Goal: Information Seeking & Learning: Understand process/instructions

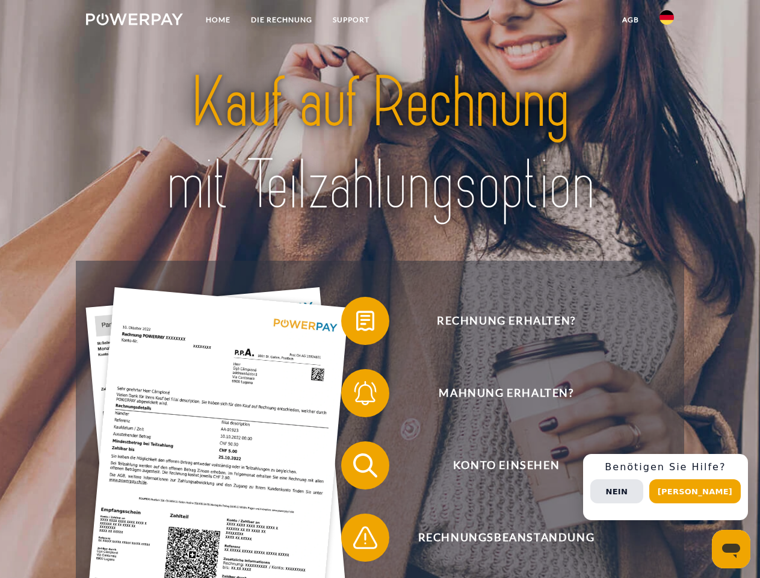
click at [134, 21] on img at bounding box center [134, 19] width 97 height 12
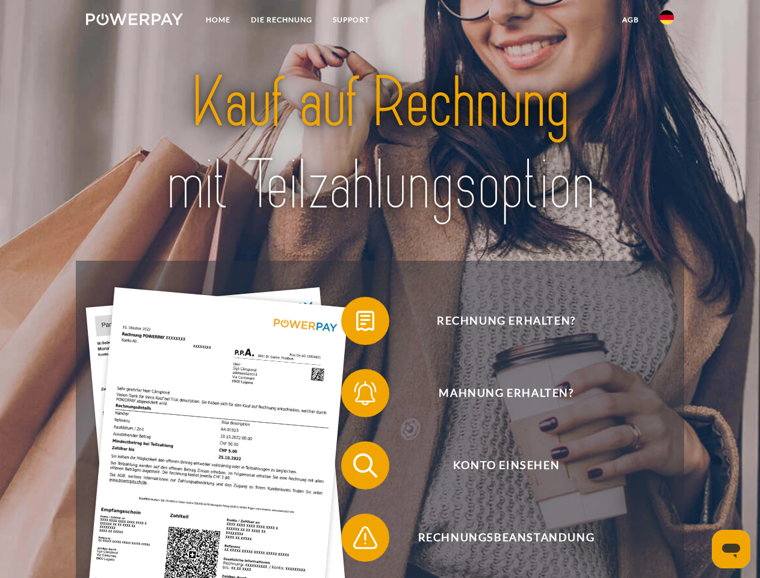
click at [667, 21] on img at bounding box center [666, 17] width 14 height 14
click at [630, 20] on link "agb" at bounding box center [630, 20] width 37 height 22
click at [356, 323] on span at bounding box center [347, 321] width 60 height 60
click at [356, 395] on span at bounding box center [347, 393] width 60 height 60
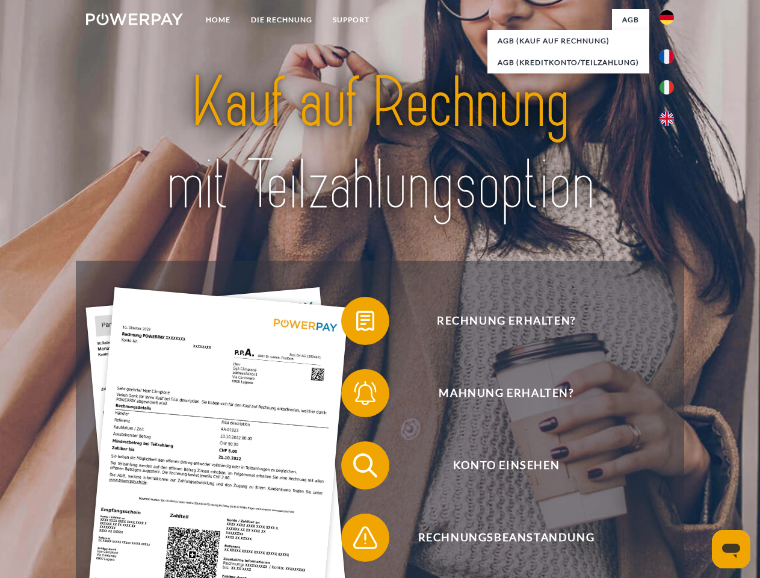
click at [356, 468] on div "Rechnung erhalten? Mahnung erhalten? Konto einsehen" at bounding box center [380, 501] width 608 height 481
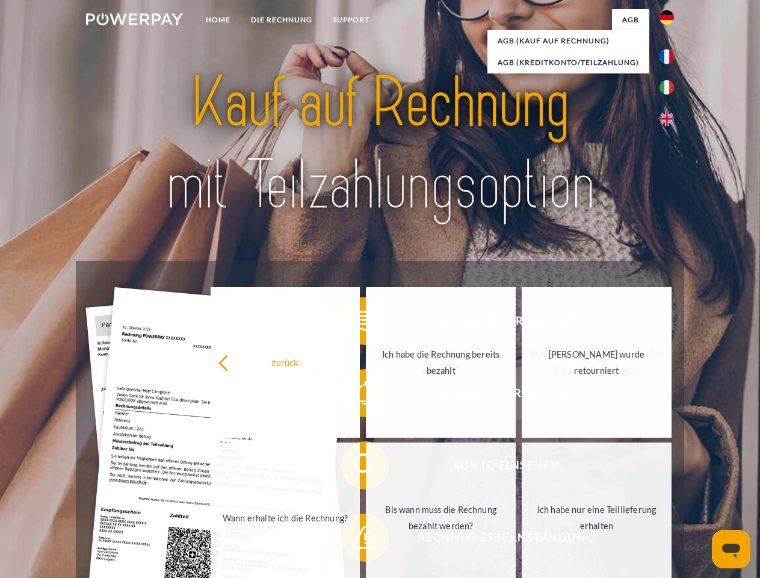
click at [366, 540] on link "Bis wann muss die Rechnung bezahlt werden?" at bounding box center [441, 517] width 150 height 150
click at [670, 487] on div "Rechnung erhalten? Mahnung erhalten? Konto einsehen" at bounding box center [380, 501] width 608 height 481
click at [640, 489] on span "Konto einsehen" at bounding box center [506, 465] width 295 height 48
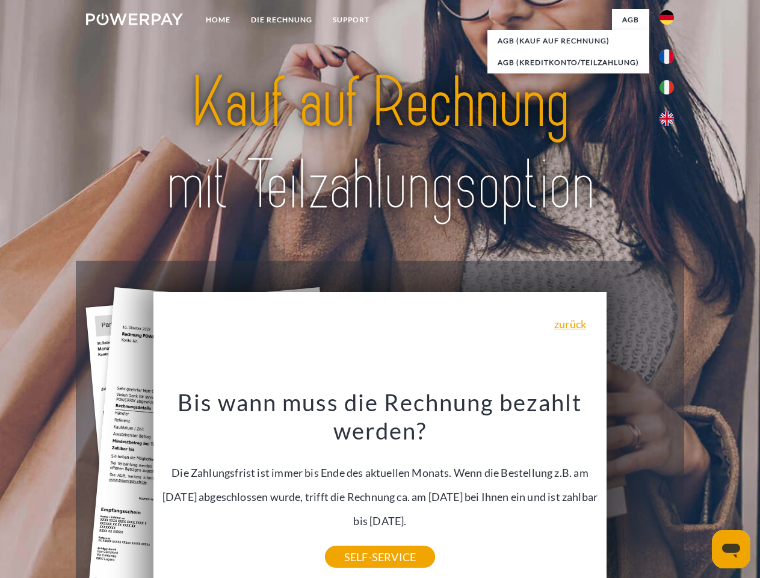
click at [699, 491] on header "Home DIE RECHNUNG SUPPORT" at bounding box center [380, 415] width 760 height 831
